Goal: Task Accomplishment & Management: Manage account settings

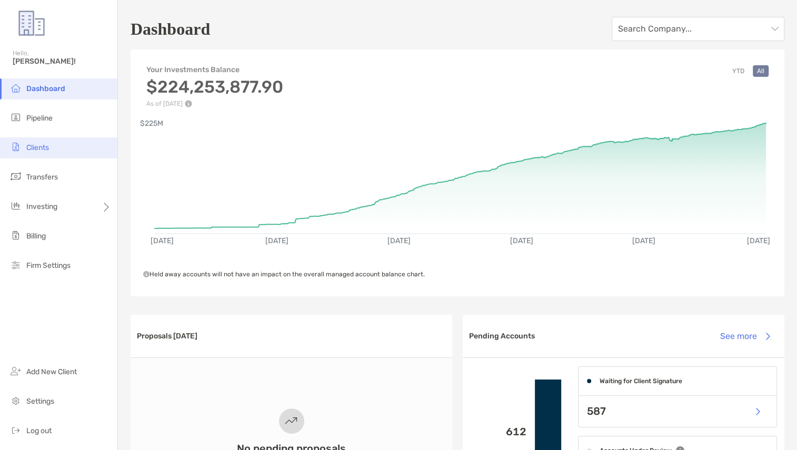
click at [37, 153] on li "Clients" at bounding box center [58, 147] width 117 height 21
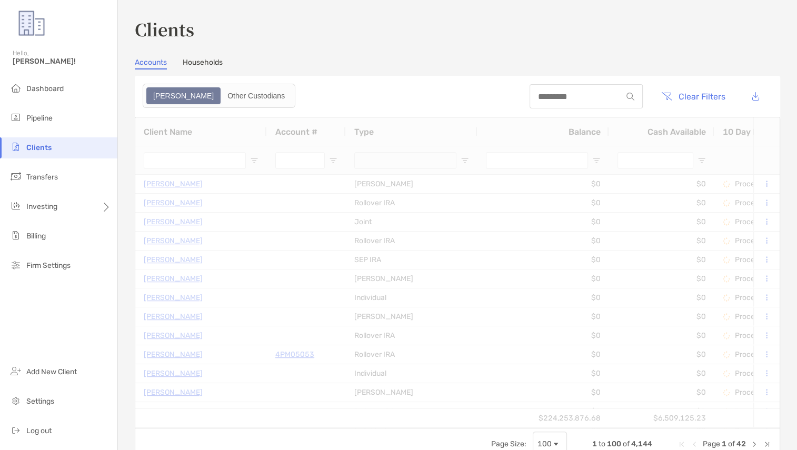
type input "******"
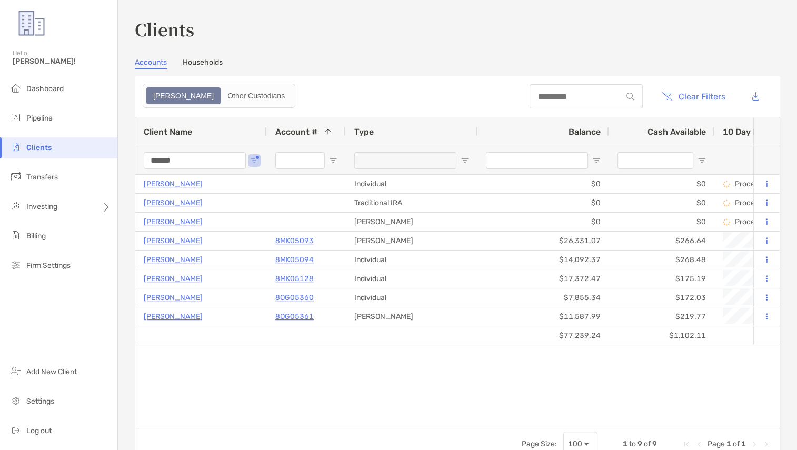
click at [717, 82] on header "Clear Filters" at bounding box center [457, 96] width 645 height 41
click at [717, 91] on button "Clear Filters" at bounding box center [693, 96] width 80 height 23
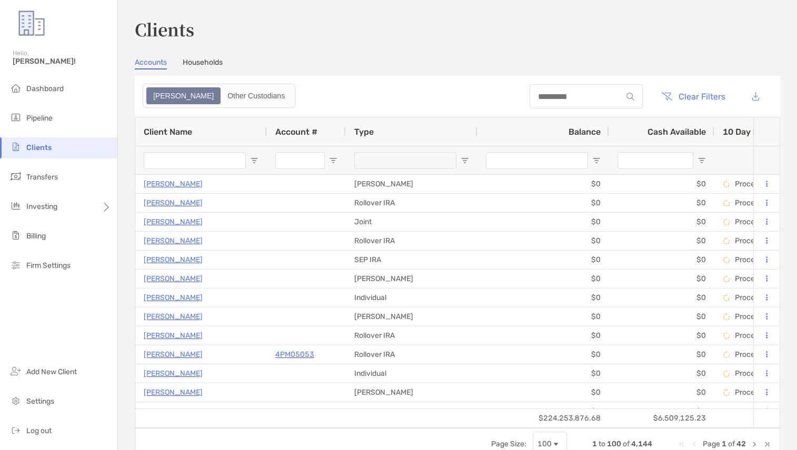
click at [192, 142] on div "Client Name" at bounding box center [201, 131] width 115 height 28
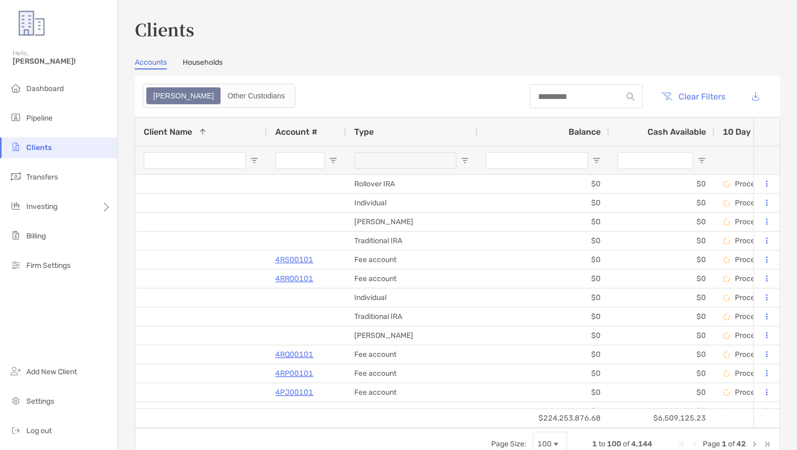
click at [193, 152] on input "Client Name Filter Input" at bounding box center [195, 160] width 102 height 17
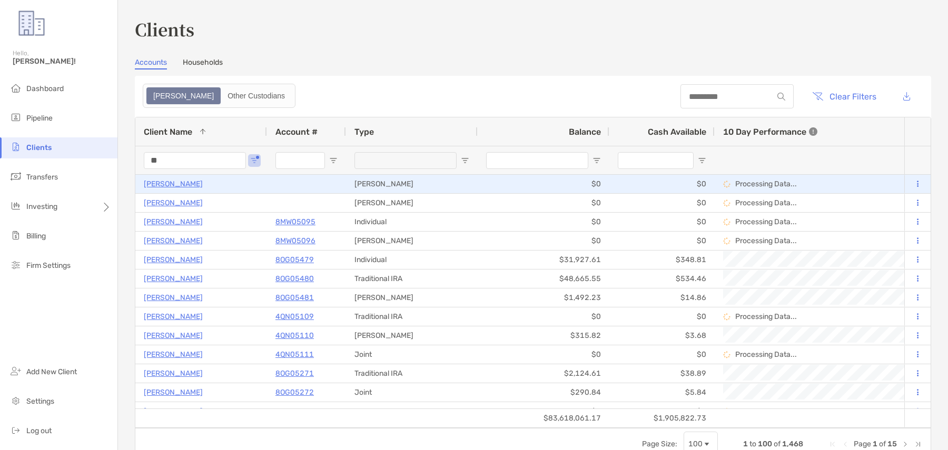
type input "*"
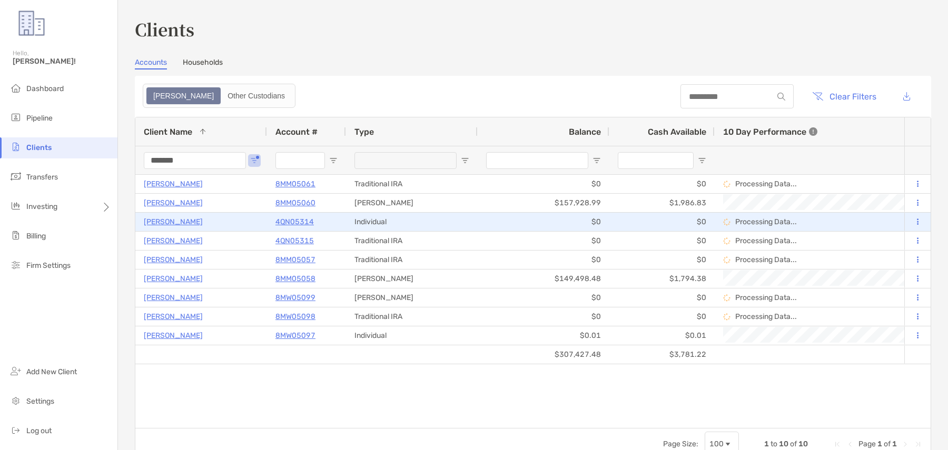
type input "*******"
click at [291, 226] on p "4QN05314" at bounding box center [294, 221] width 38 height 13
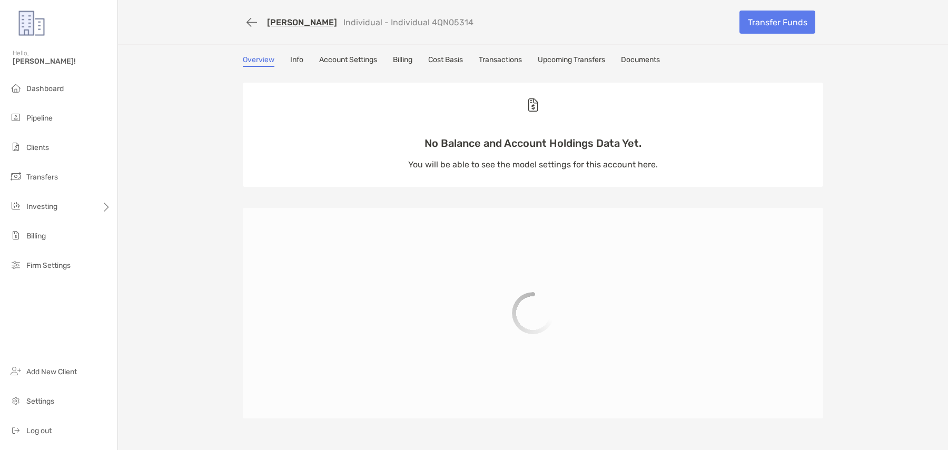
click at [512, 57] on link "Transactions" at bounding box center [500, 61] width 43 height 12
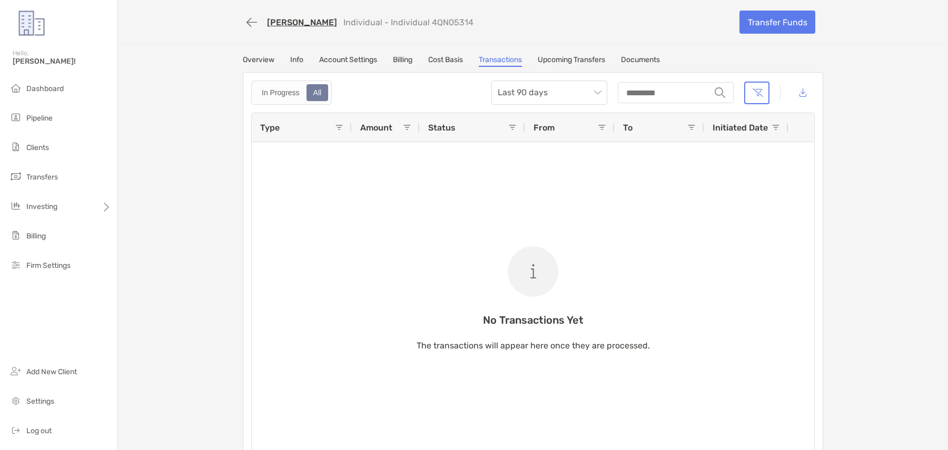
click at [281, 82] on div "In Progress All" at bounding box center [291, 93] width 81 height 24
click at [302, 24] on link "[PERSON_NAME]" at bounding box center [302, 22] width 70 height 10
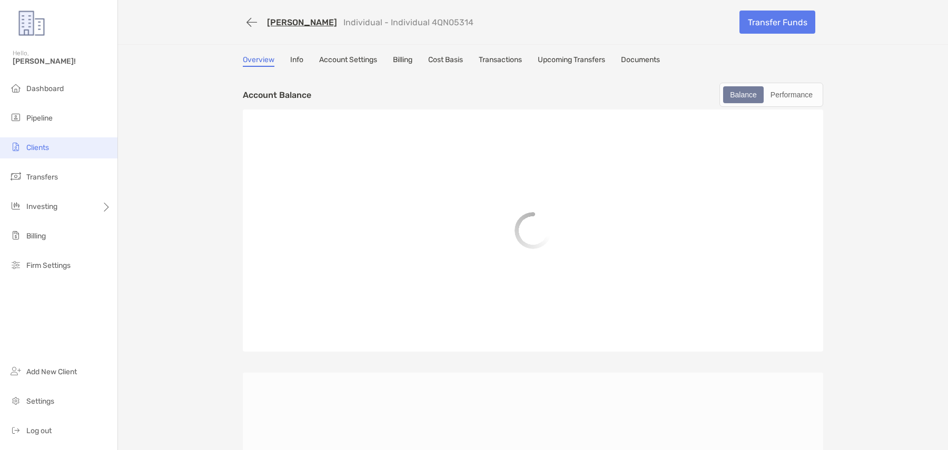
click at [78, 143] on li "Clients" at bounding box center [58, 147] width 117 height 21
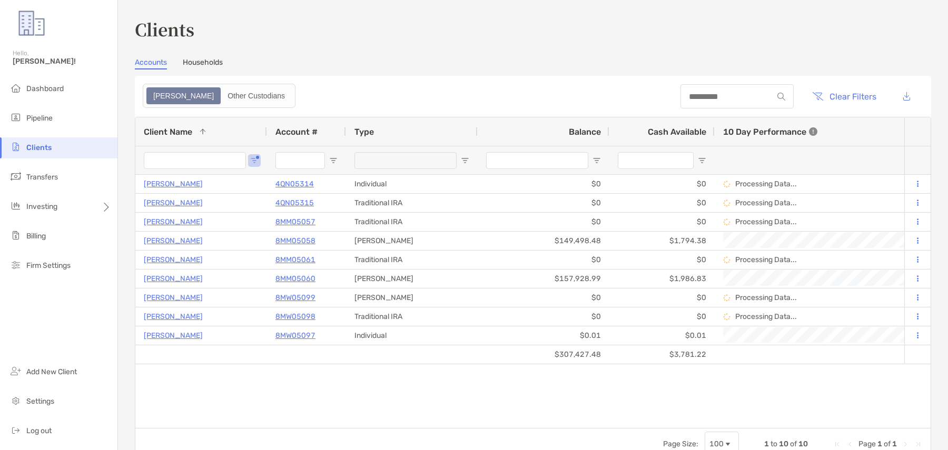
type input "*******"
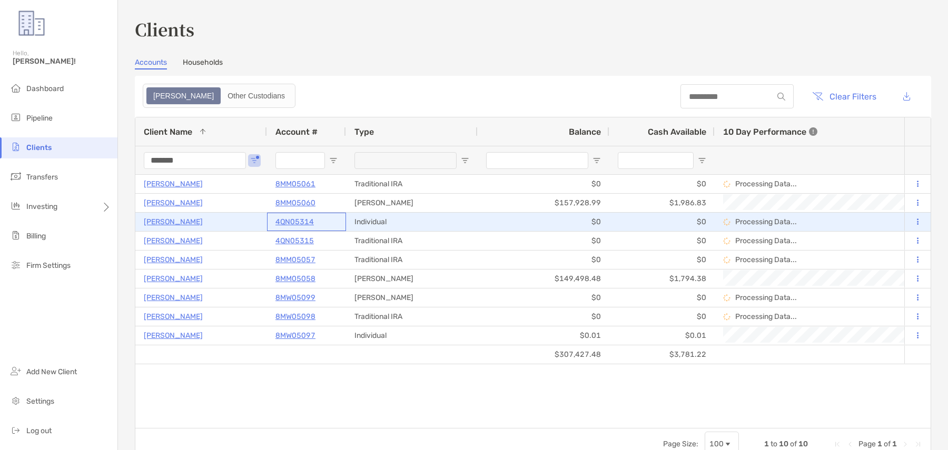
click at [295, 226] on p "4QN05314" at bounding box center [294, 221] width 38 height 13
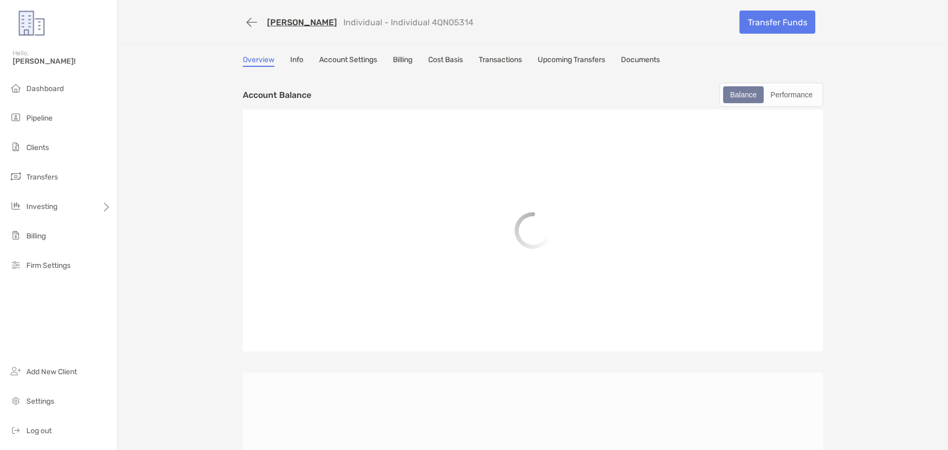
click at [506, 52] on div "Emmanuel Collins Individual - Individual 4QN05314 Transfer Funds Overview Info …" at bounding box center [533, 302] width 830 height 604
click at [511, 66] on link "Transactions" at bounding box center [500, 61] width 43 height 12
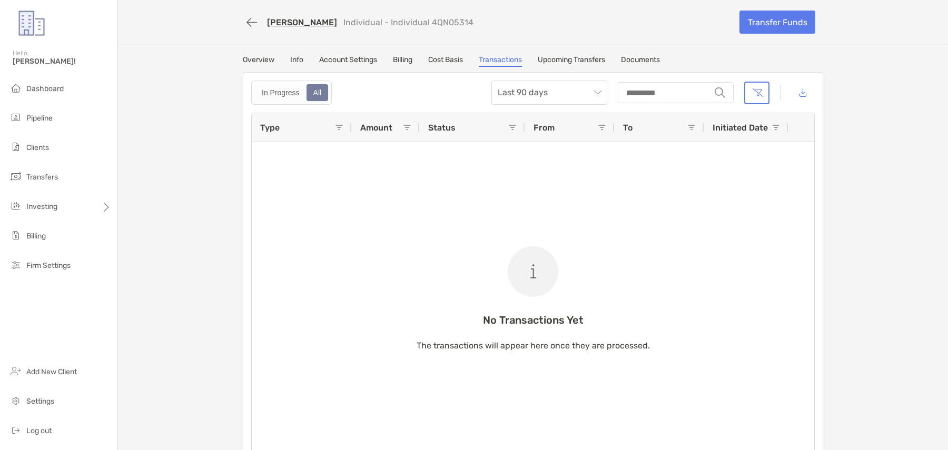
click at [319, 20] on link "[PERSON_NAME]" at bounding box center [302, 22] width 70 height 10
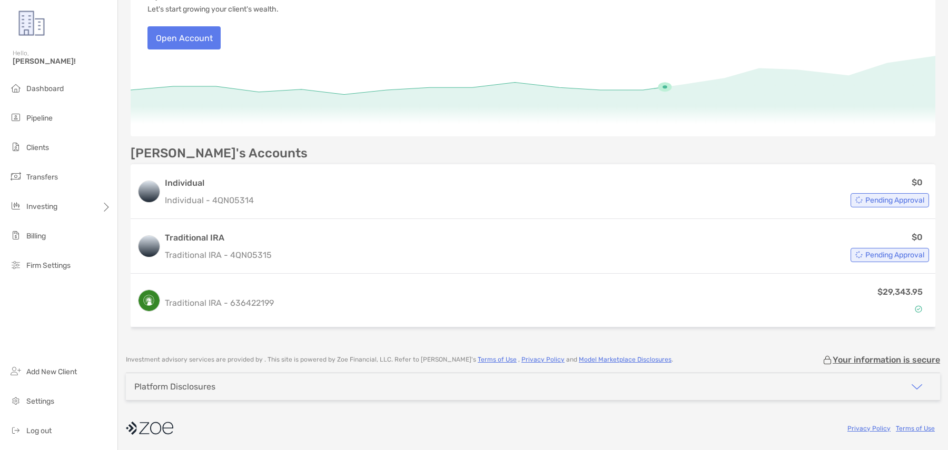
scroll to position [143, 0]
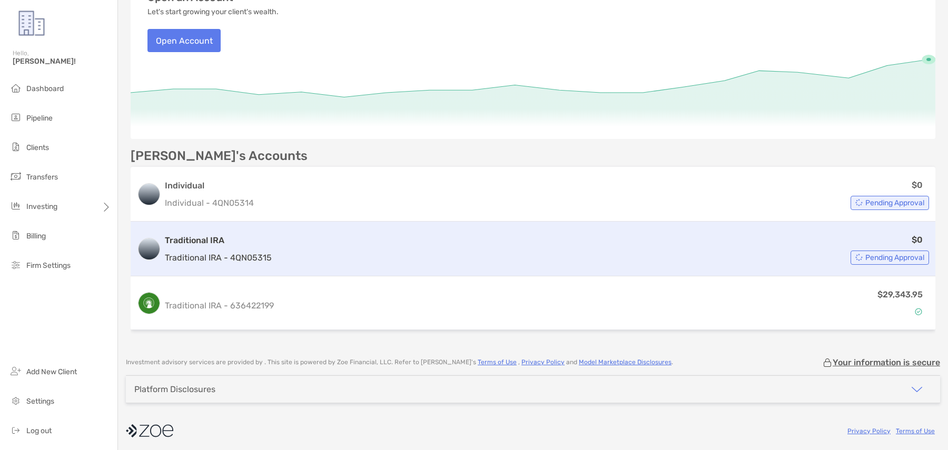
click at [261, 256] on p "Traditional IRA - 4QN05315" at bounding box center [218, 257] width 107 height 13
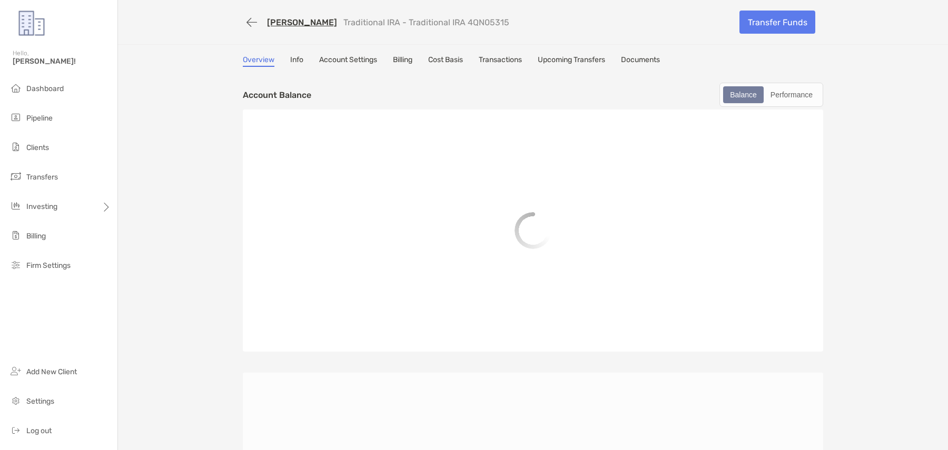
click at [522, 61] on link "Transactions" at bounding box center [500, 61] width 43 height 12
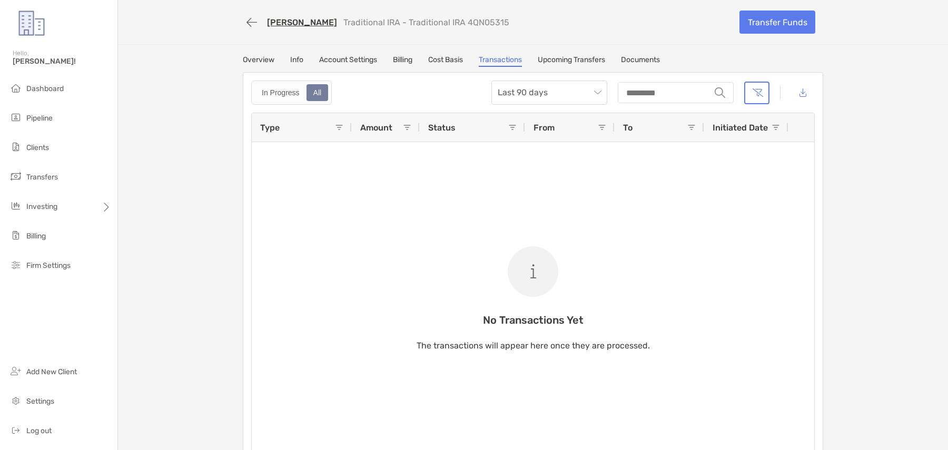
click at [286, 104] on div "In Progress All" at bounding box center [291, 93] width 81 height 24
click at [285, 98] on div "In Progress" at bounding box center [280, 92] width 49 height 15
click at [498, 68] on div "Overview Info Account Settings Billing Cost Basis Transactions Upcoming Transfe…" at bounding box center [532, 260] width 601 height 411
click at [312, 100] on label "All" at bounding box center [317, 92] width 22 height 17
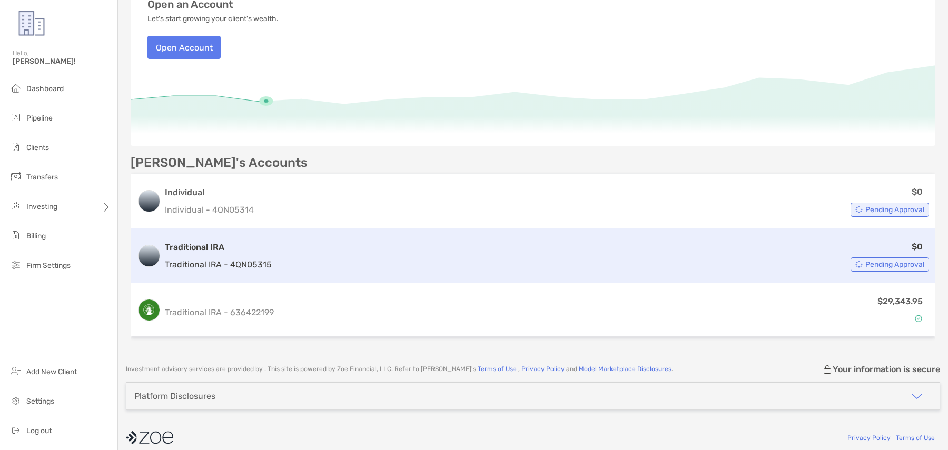
scroll to position [145, 0]
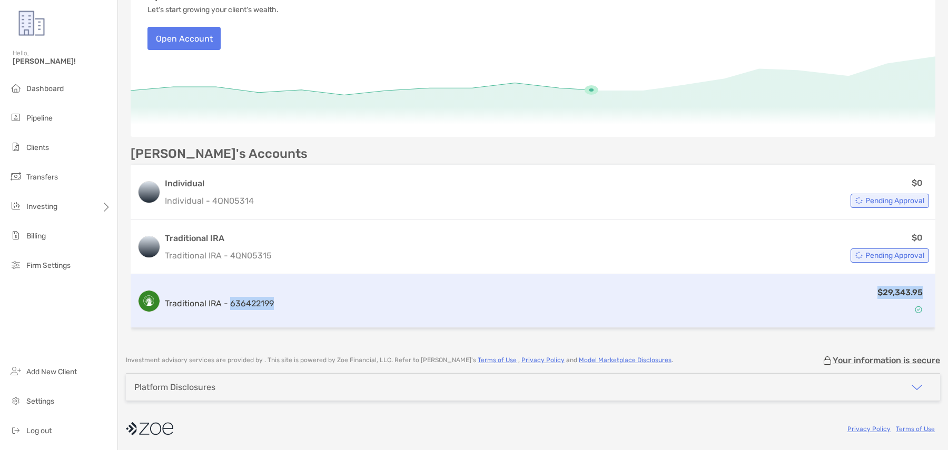
drag, startPoint x: 275, startPoint y: 307, endPoint x: 230, endPoint y: 307, distance: 45.3
click at [230, 307] on div "Traditional IRA - 636422199 $29,343.95" at bounding box center [533, 301] width 804 height 54
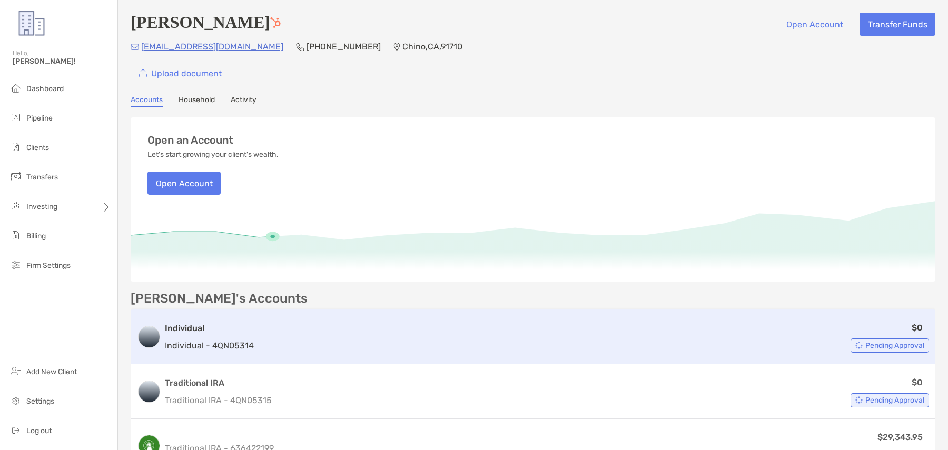
scroll to position [145, 0]
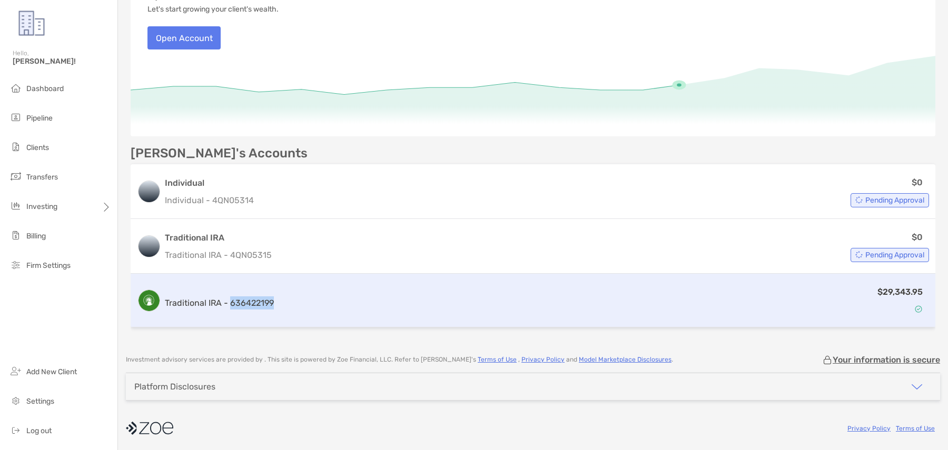
copy p "636422199"
drag, startPoint x: 230, startPoint y: 303, endPoint x: 273, endPoint y: 306, distance: 42.8
click at [273, 306] on p "Traditional IRA - 636422199" at bounding box center [219, 302] width 109 height 13
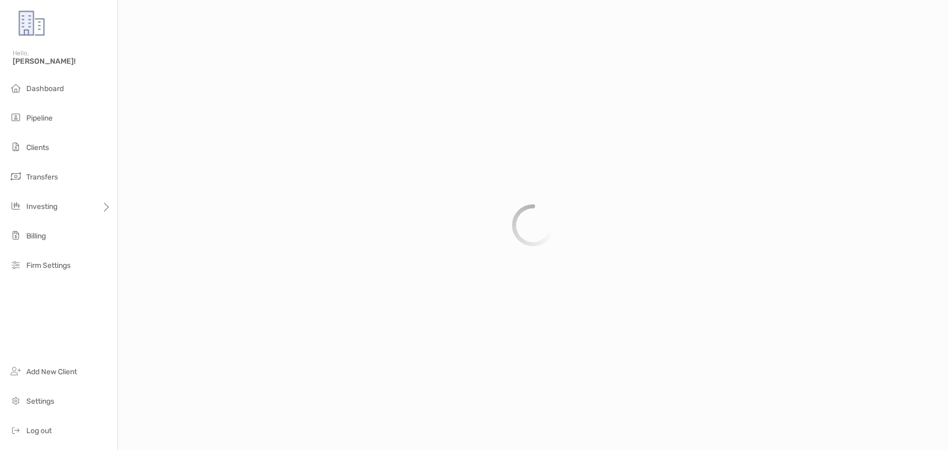
click at [283, 265] on div at bounding box center [533, 225] width 830 height 450
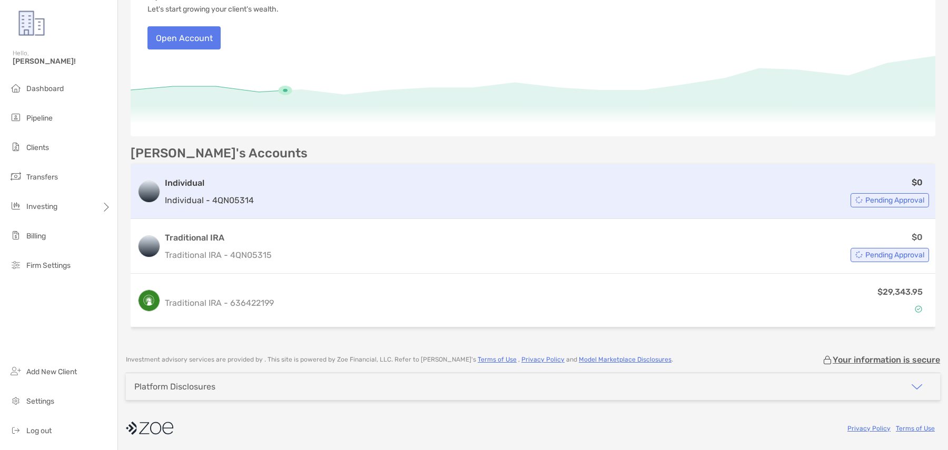
scroll to position [145, 0]
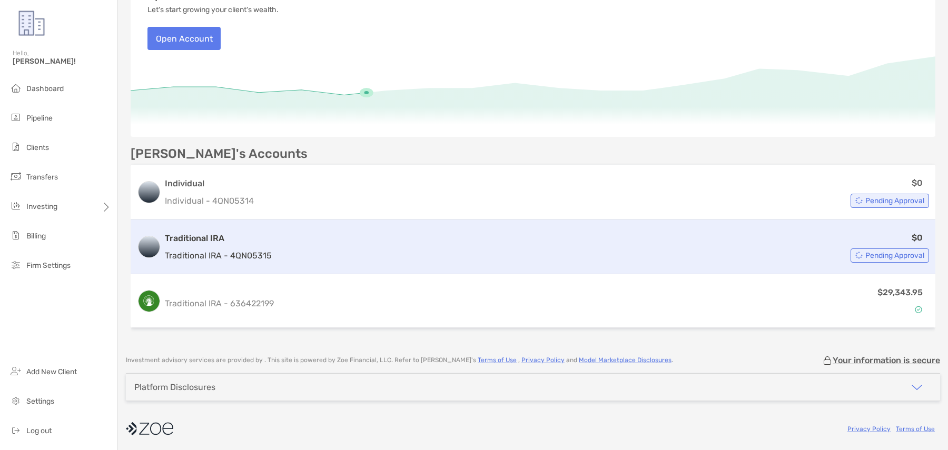
click at [298, 260] on div "$0 Pending Approval" at bounding box center [602, 247] width 653 height 32
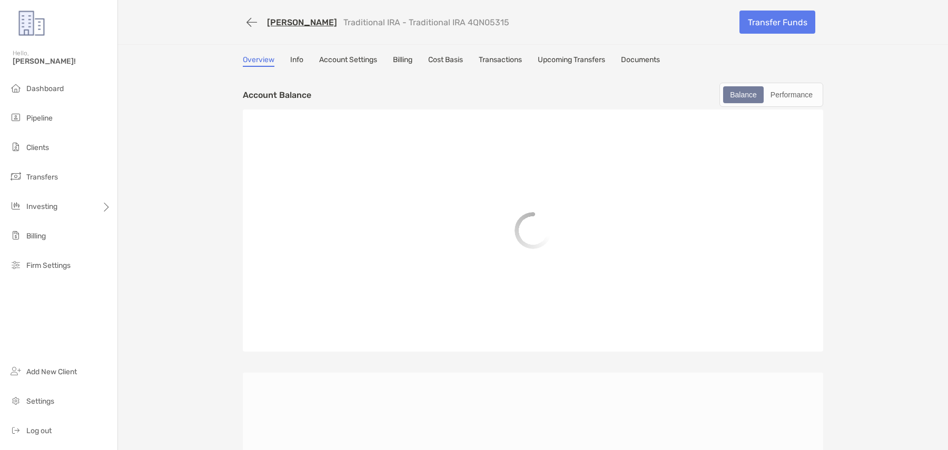
click at [515, 63] on link "Transactions" at bounding box center [500, 61] width 43 height 12
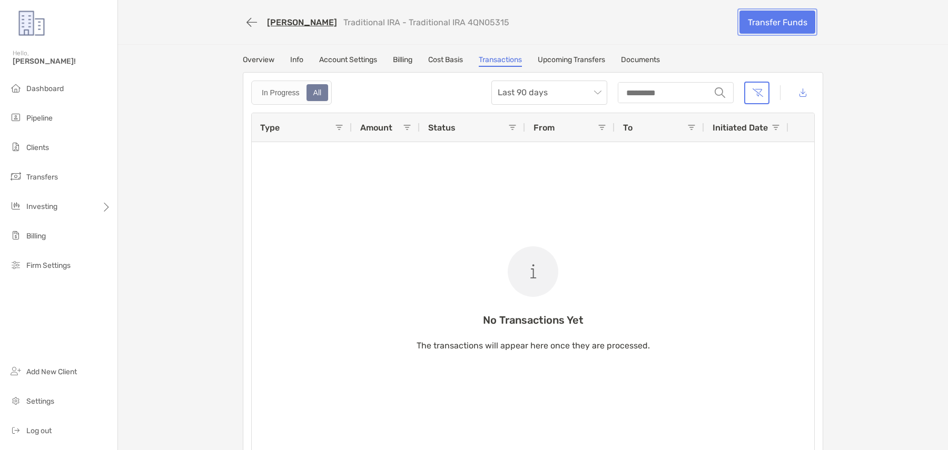
click at [758, 25] on link "Transfer Funds" at bounding box center [777, 22] width 76 height 23
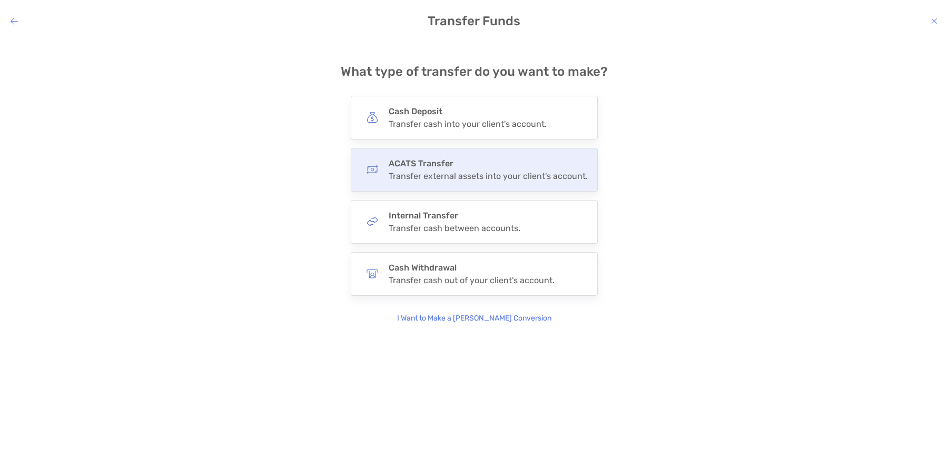
click at [506, 176] on div "Transfer external assets into your client's account." at bounding box center [488, 176] width 199 height 10
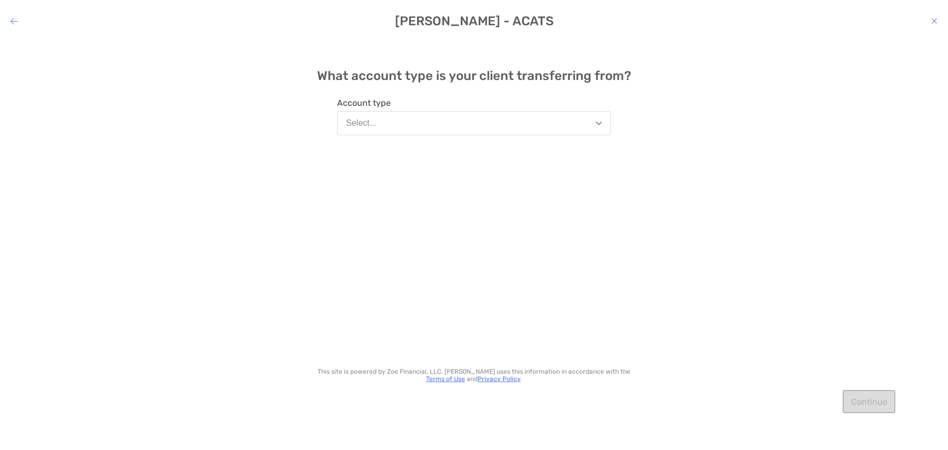
click at [436, 119] on button "Select..." at bounding box center [474, 123] width 274 height 24
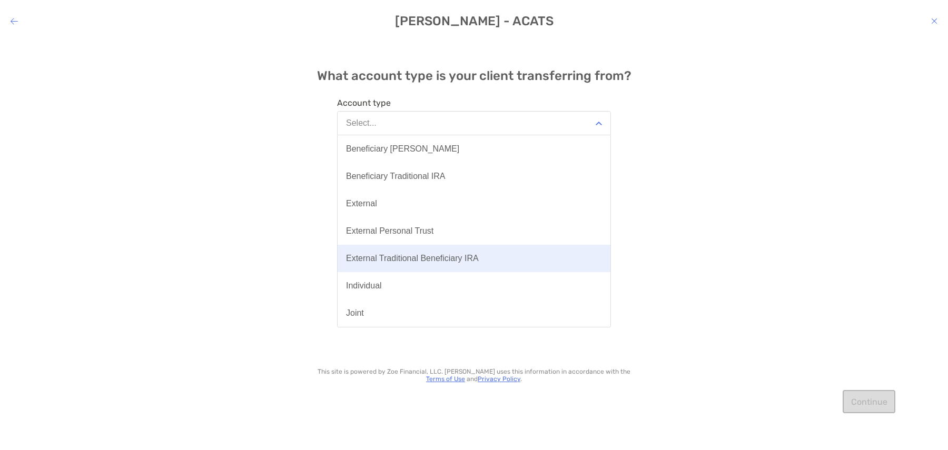
scroll to position [191, 0]
click at [441, 254] on button "Traditional IRA" at bounding box center [473, 258] width 273 height 27
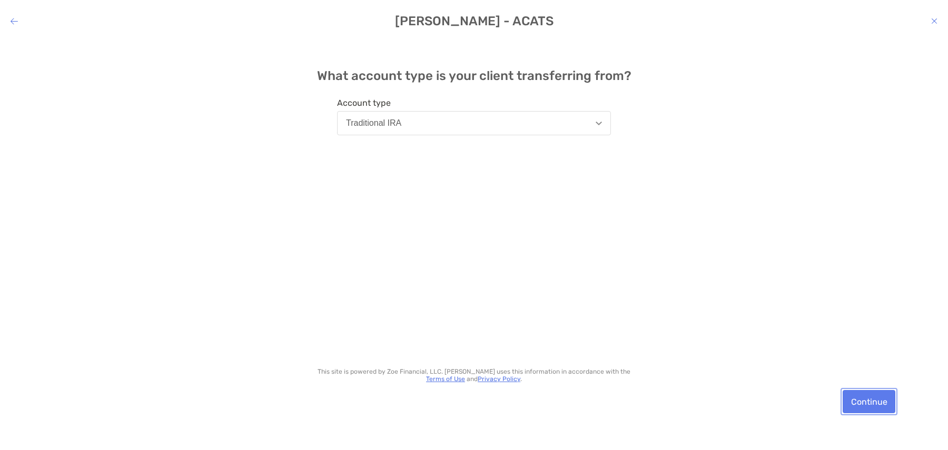
click at [860, 394] on button "Continue" at bounding box center [868, 401] width 53 height 23
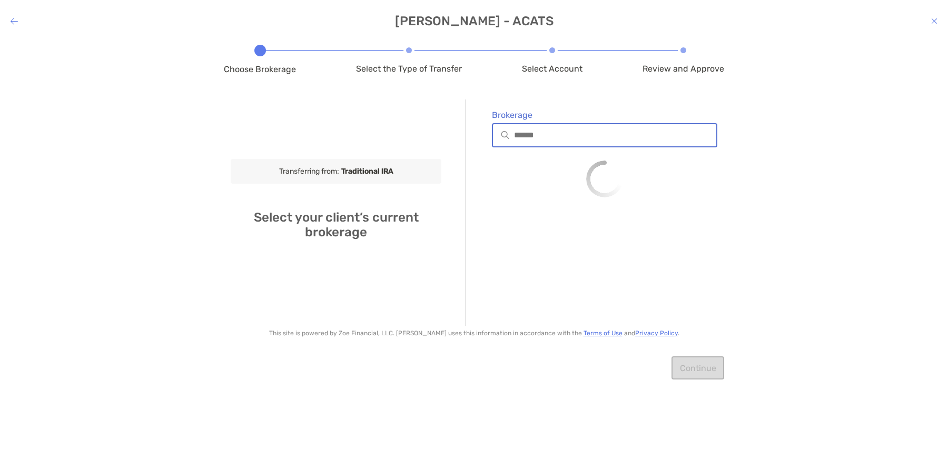
click at [544, 140] on input "Brokerage" at bounding box center [615, 135] width 202 height 9
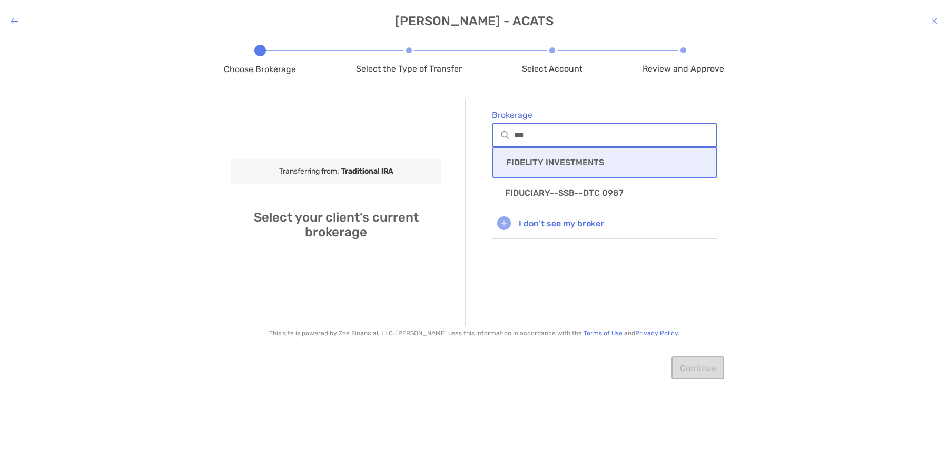
type input "***"
click at [581, 156] on div "FIDELITY INVESTMENTS" at bounding box center [604, 162] width 225 height 31
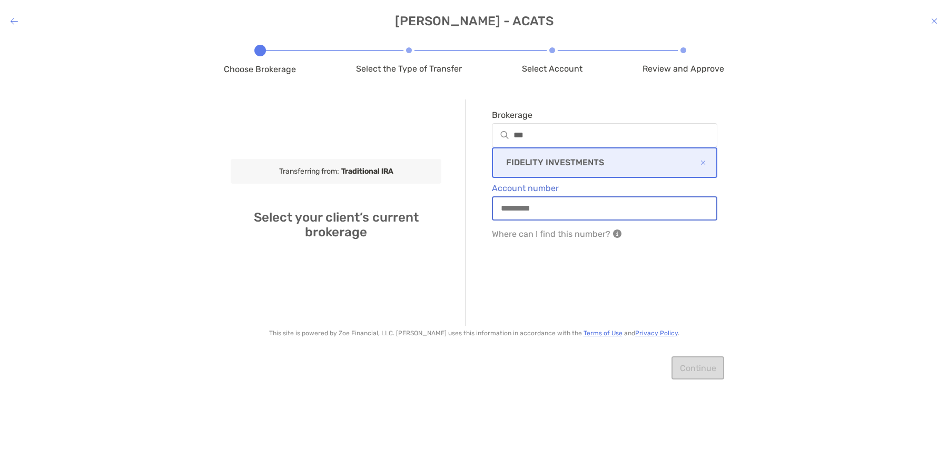
click at [616, 204] on input "Account number" at bounding box center [604, 208] width 223 height 9
paste input "*********"
type input "*********"
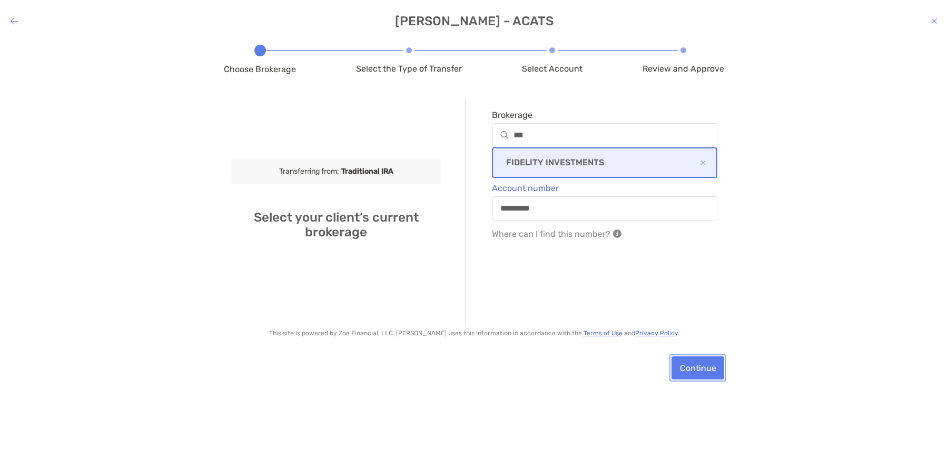
click at [699, 376] on button "Continue" at bounding box center [697, 367] width 53 height 23
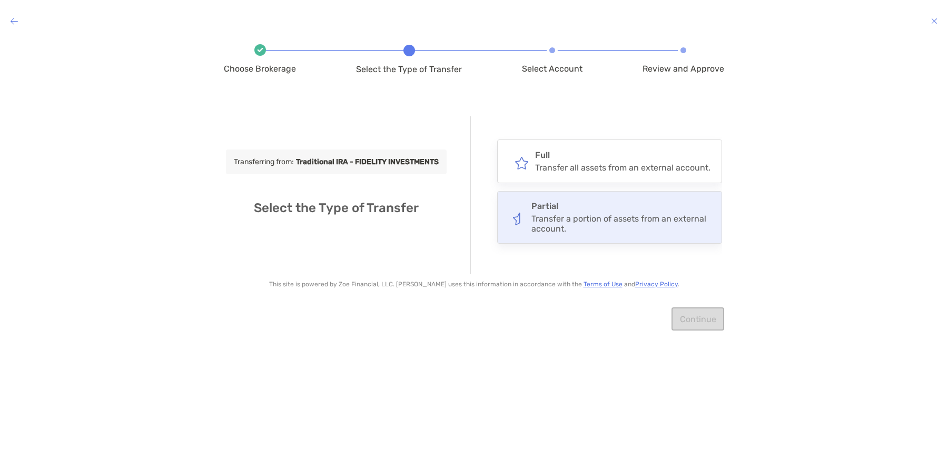
drag, startPoint x: 624, startPoint y: 155, endPoint x: 651, endPoint y: 210, distance: 61.2
click at [624, 155] on h4 "Full" at bounding box center [622, 155] width 175 height 10
click at [0, 0] on input "****" at bounding box center [0, 0] width 0 height 0
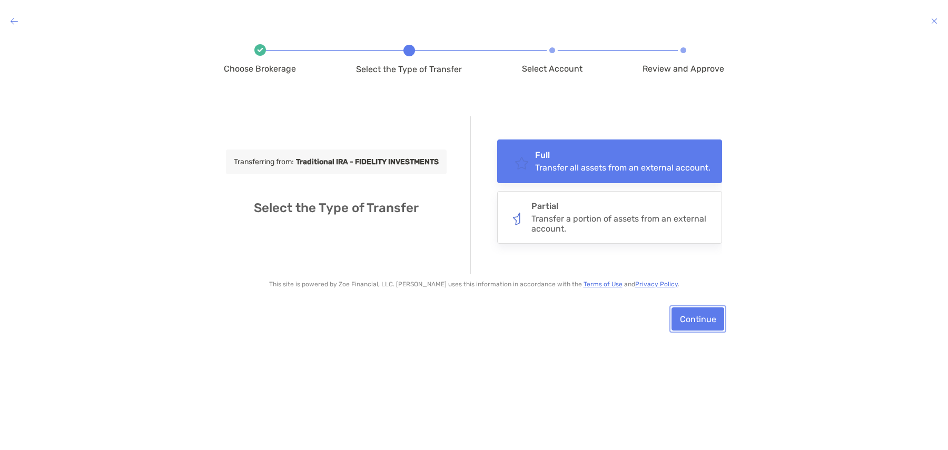
click at [698, 321] on button "Continue" at bounding box center [697, 318] width 53 height 23
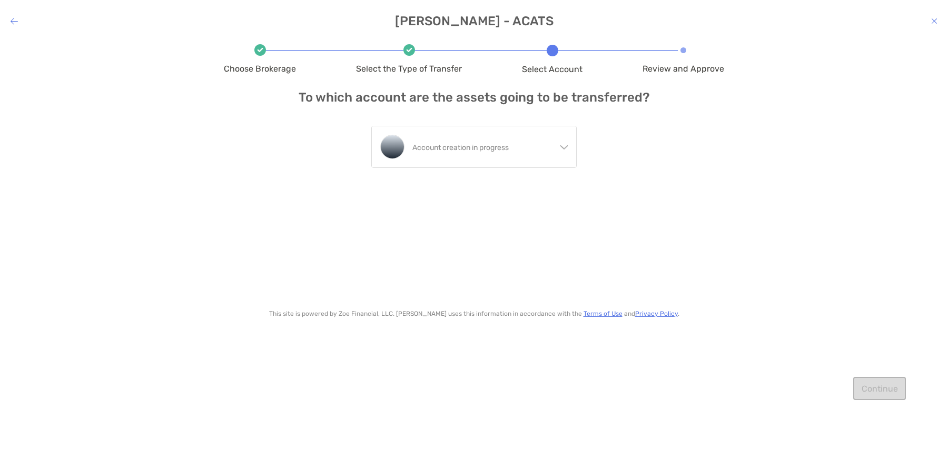
click at [518, 124] on div "Account creation in progress Traditional IRA Traditional IRA 4QN05315 - Emmanue…" at bounding box center [473, 157] width 205 height 105
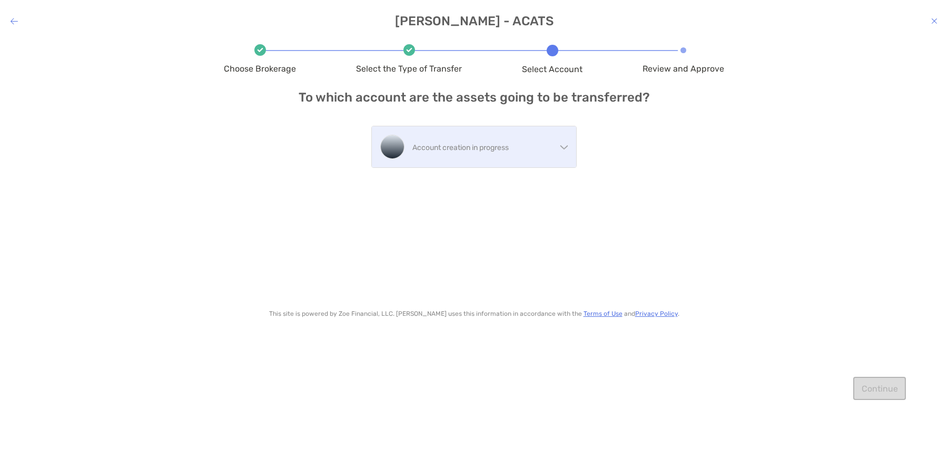
click at [518, 153] on p "Account creation in progress" at bounding box center [484, 147] width 144 height 13
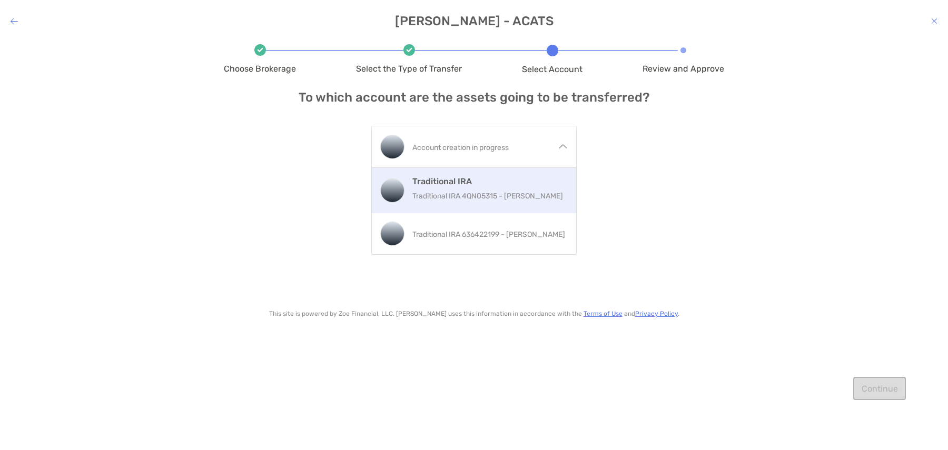
click at [521, 193] on p "Traditional IRA 4QN05315 - Emmanuel Collins" at bounding box center [489, 196] width 155 height 13
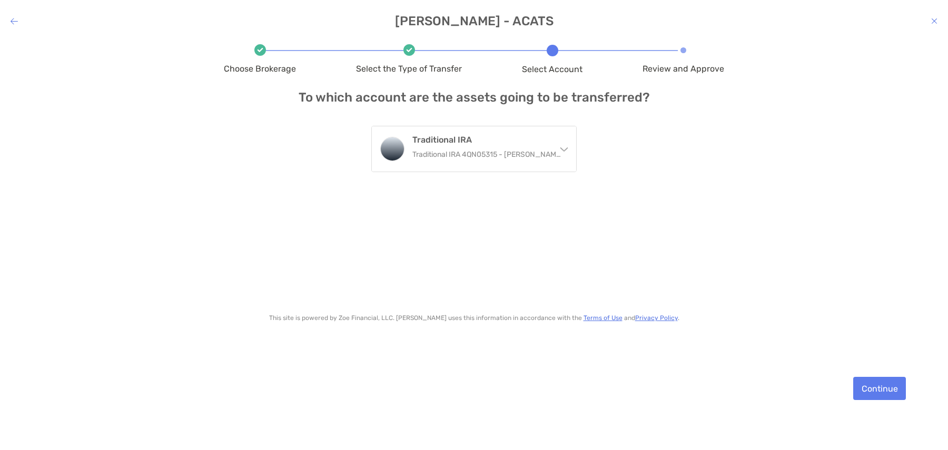
click at [907, 389] on div "Choose Brokerage Select the Type of Transfer Select Account Review and Approve …" at bounding box center [474, 236] width 948 height 395
click at [893, 387] on button "Continue" at bounding box center [879, 388] width 53 height 23
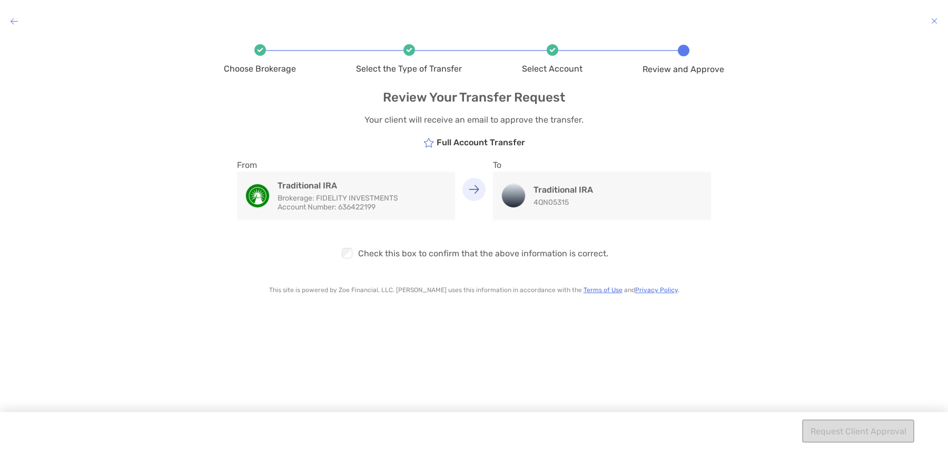
click at [365, 254] on div "Checkbox Check this box to confirm that the above information is correct." at bounding box center [474, 245] width 500 height 51
click at [357, 253] on div "Checkbox" at bounding box center [349, 253] width 18 height 14
click at [830, 423] on button "Request Client Approval" at bounding box center [858, 431] width 112 height 23
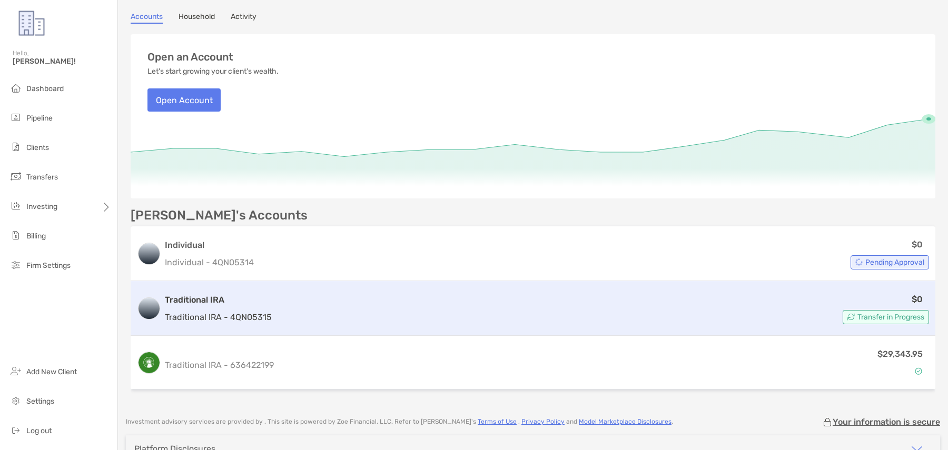
scroll to position [87, 0]
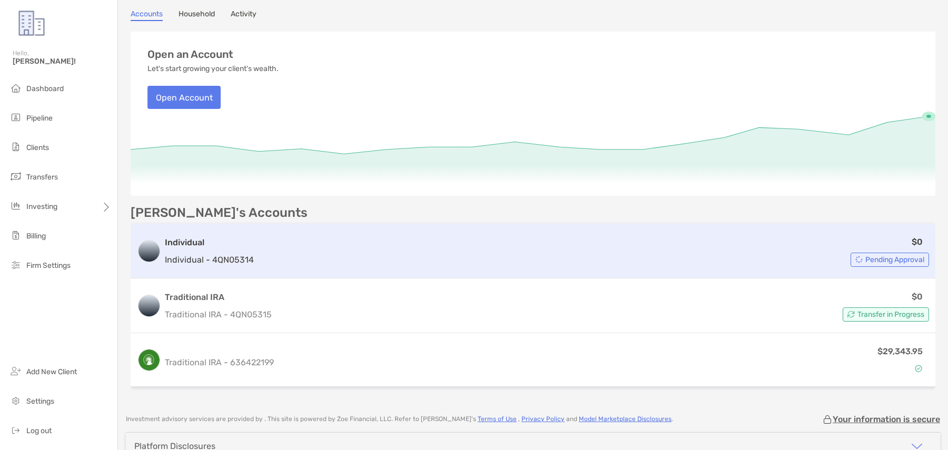
click at [604, 267] on div "Individual Individual - 4QN05314 $0 Pending Approval" at bounding box center [533, 251] width 804 height 55
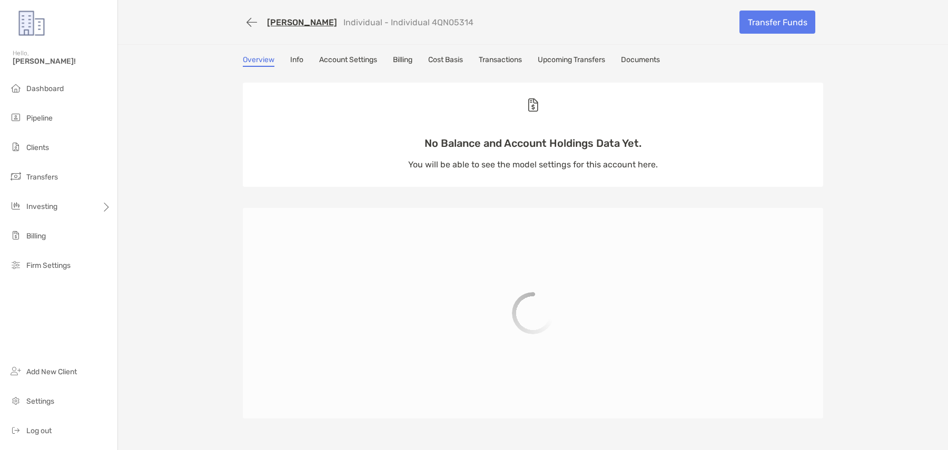
click at [586, 63] on link "Upcoming Transfers" at bounding box center [571, 61] width 67 height 12
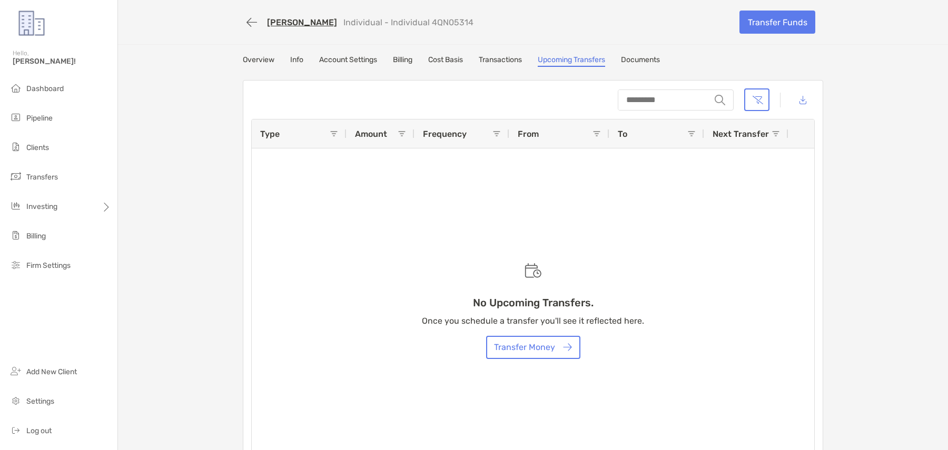
click at [522, 59] on link "Transactions" at bounding box center [500, 61] width 43 height 12
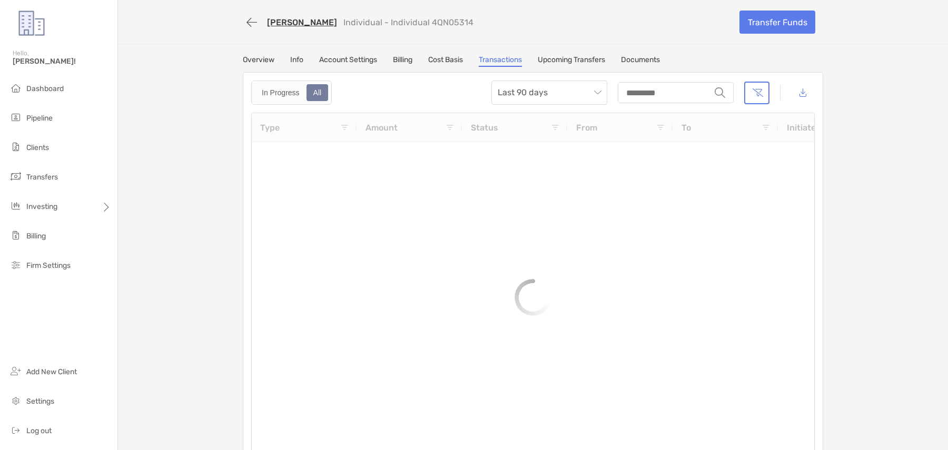
click at [453, 21] on p "Individual - Individual 4QN05314" at bounding box center [408, 22] width 130 height 10
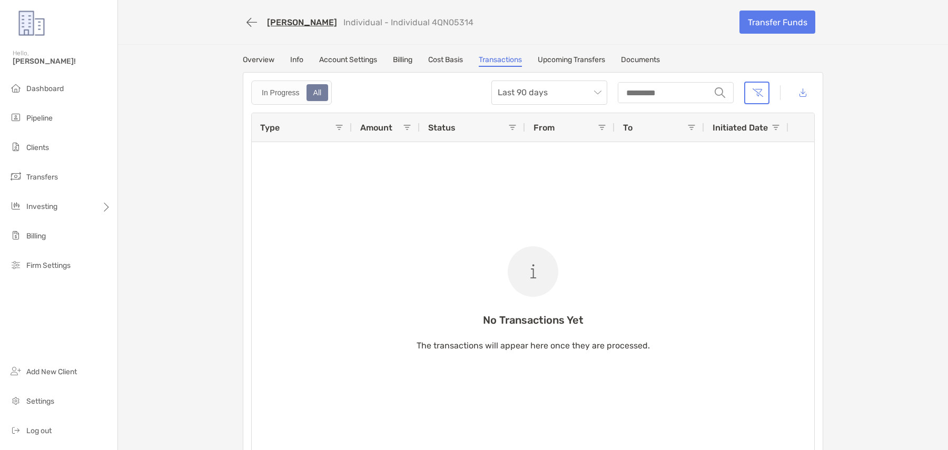
click at [453, 21] on p "Individual - Individual 4QN05314" at bounding box center [408, 22] width 130 height 10
click at [290, 87] on div "In Progress" at bounding box center [280, 92] width 49 height 15
click at [288, 91] on div "In Progress" at bounding box center [280, 92] width 49 height 15
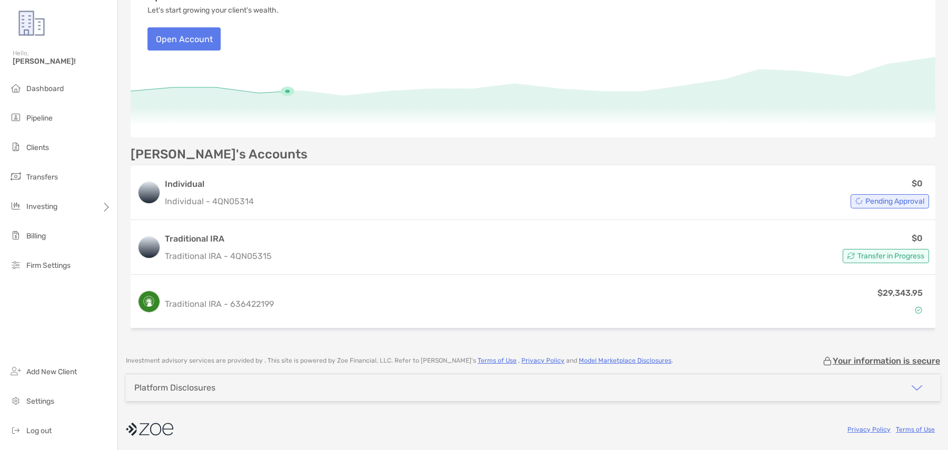
scroll to position [143, 0]
